Goal: Task Accomplishment & Management: Manage account settings

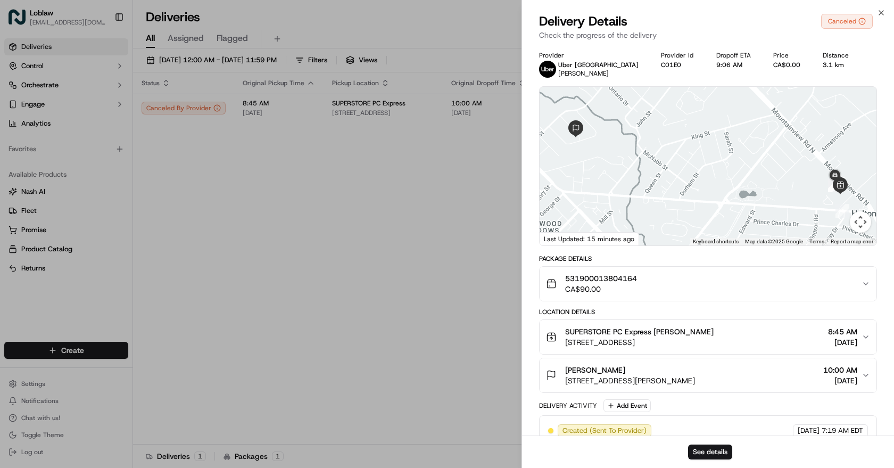
scroll to position [170, 0]
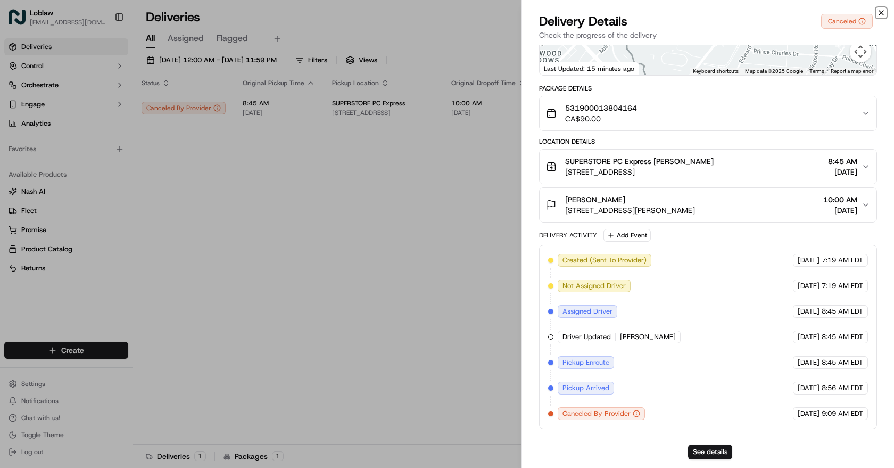
click at [882, 13] on icon "button" at bounding box center [882, 13] width 4 height 4
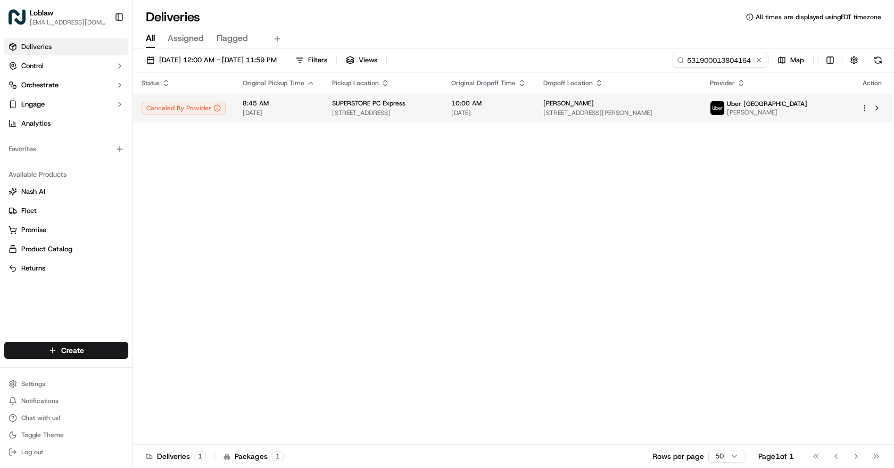
click at [521, 117] on span "[DATE]" at bounding box center [488, 113] width 75 height 9
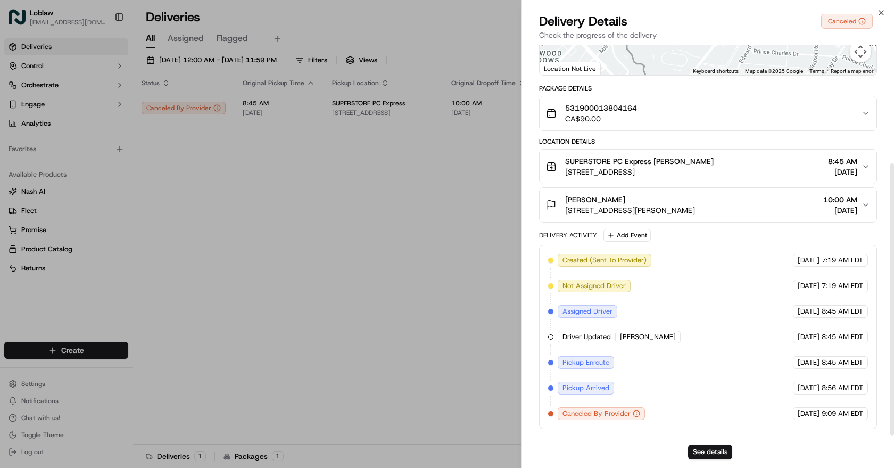
drag, startPoint x: 729, startPoint y: 405, endPoint x: 729, endPoint y: 414, distance: 9.6
click at [884, 14] on icon "button" at bounding box center [881, 13] width 9 height 9
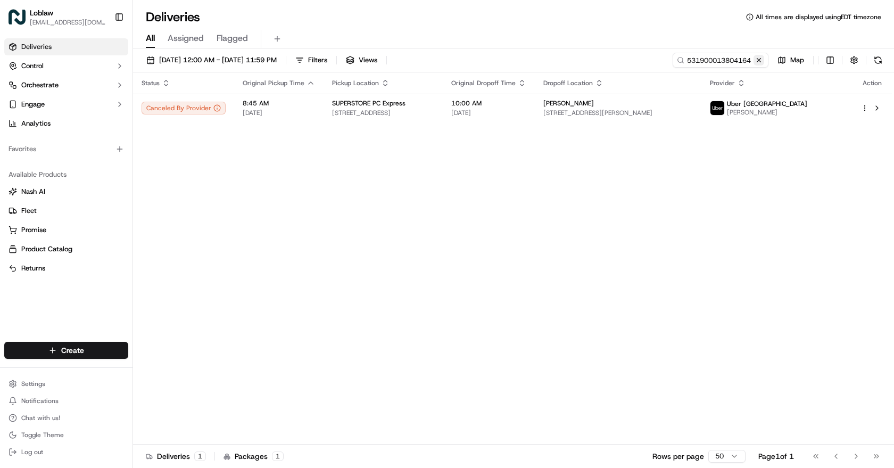
click at [759, 61] on button at bounding box center [759, 60] width 11 height 11
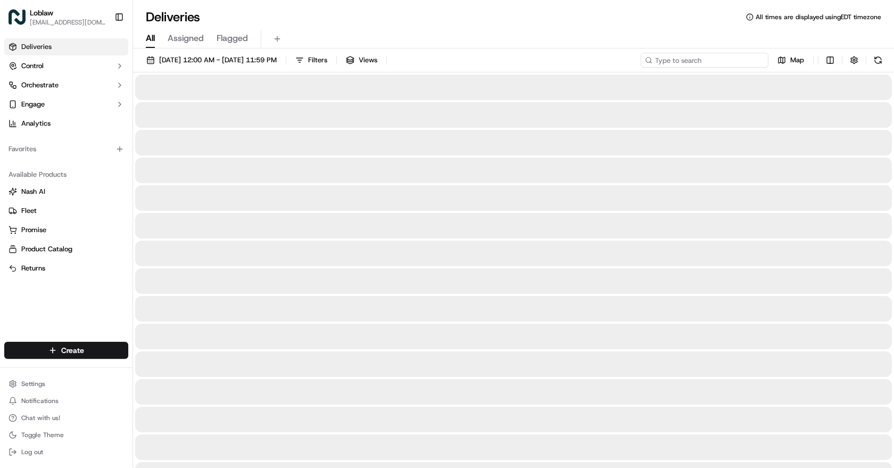
click at [755, 61] on input at bounding box center [705, 60] width 128 height 15
paste input "531900013848222"
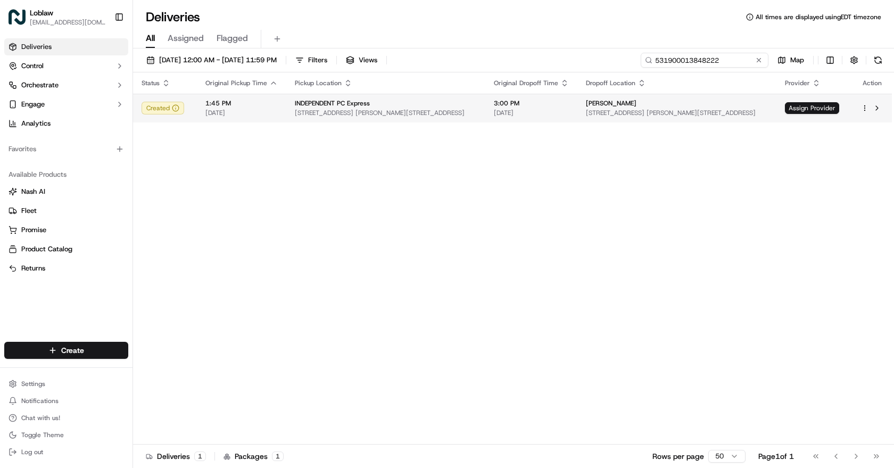
type input "531900013848222"
click at [365, 116] on span "[STREET_ADDRESS] [PERSON_NAME][STREET_ADDRESS]" at bounding box center [386, 113] width 182 height 9
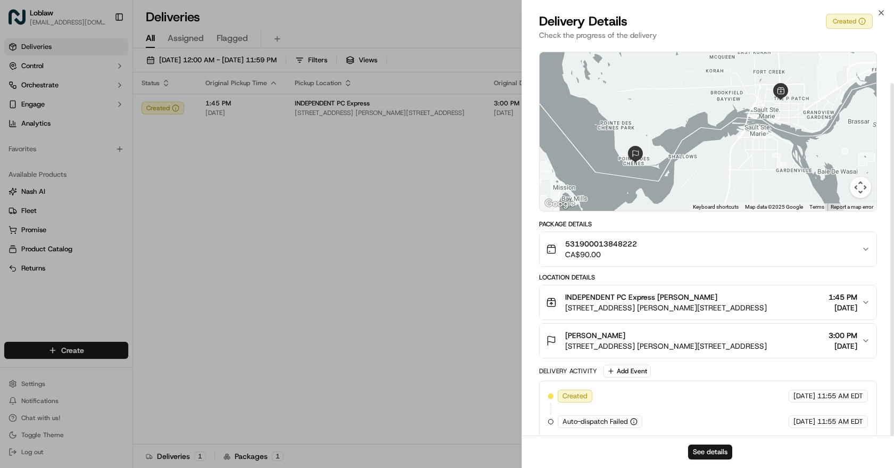
scroll to position [43, 0]
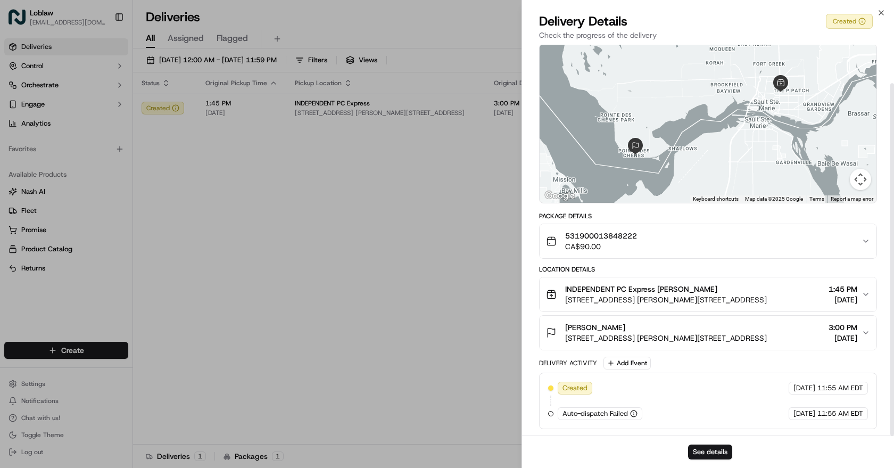
drag, startPoint x: 664, startPoint y: 289, endPoint x: 662, endPoint y: 347, distance: 58.6
click at [724, 453] on button "See details" at bounding box center [710, 452] width 44 height 15
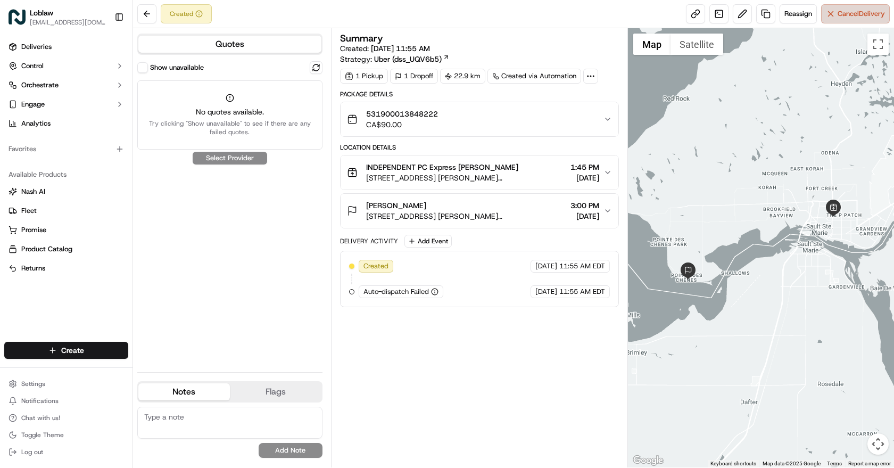
click at [869, 19] on button "Cancel Delivery" at bounding box center [856, 13] width 69 height 19
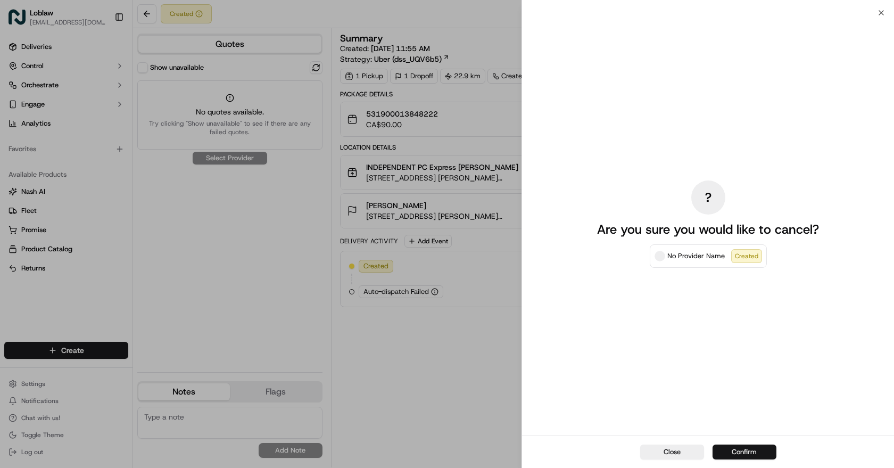
click at [755, 448] on button "Confirm" at bounding box center [745, 452] width 64 height 15
